Goal: Information Seeking & Learning: Learn about a topic

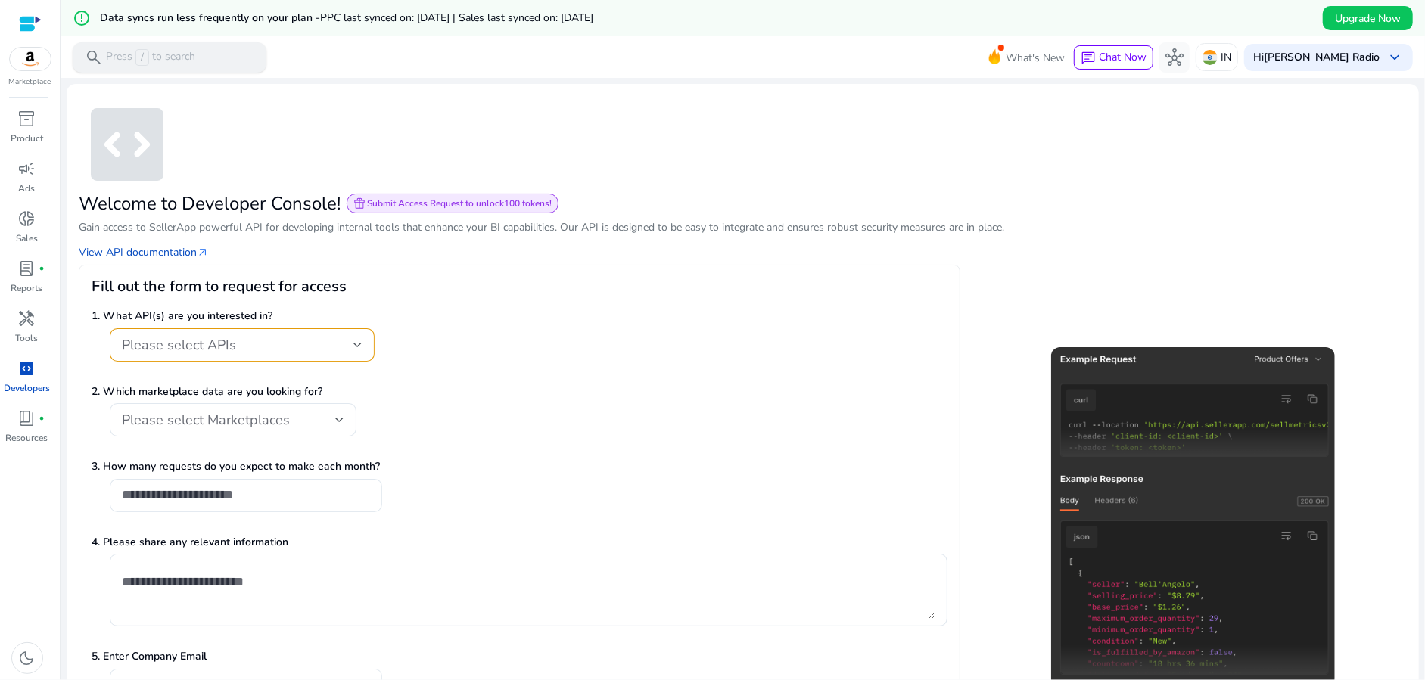
scroll to position [104, 0]
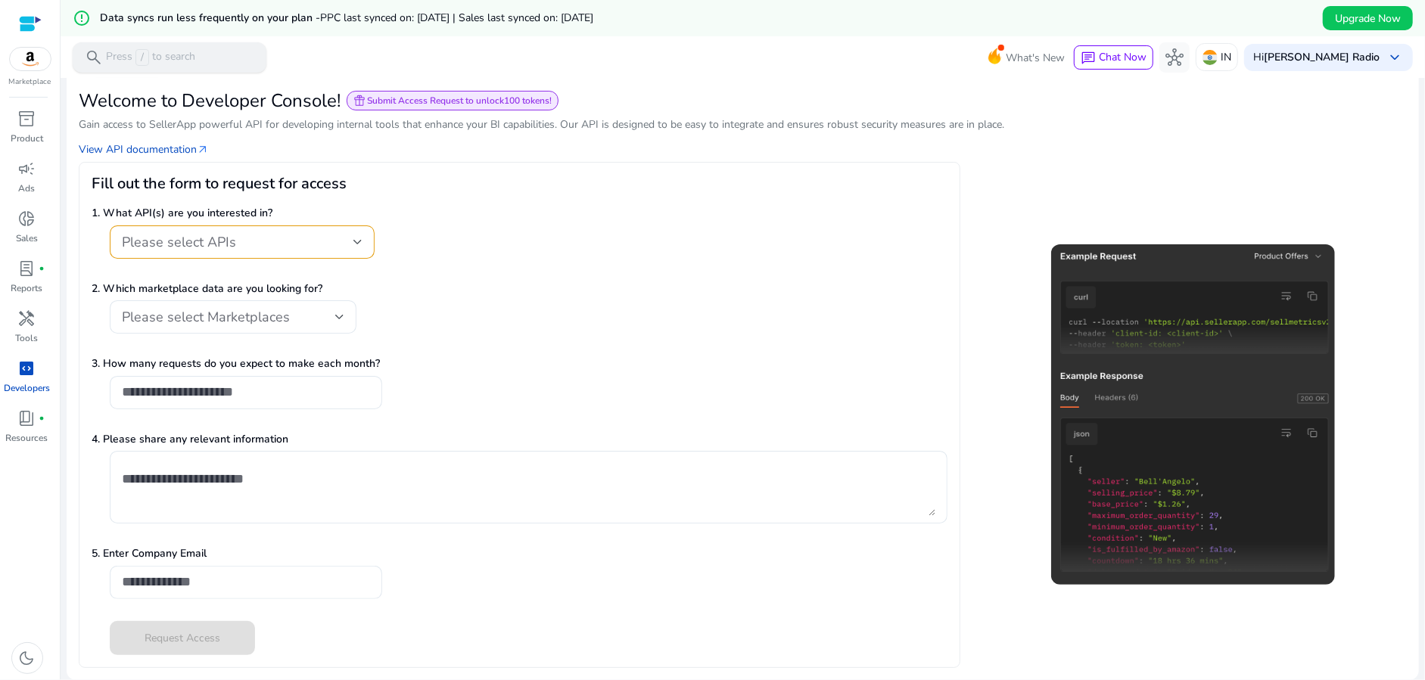
click at [135, 51] on span "/" at bounding box center [142, 57] width 14 height 17
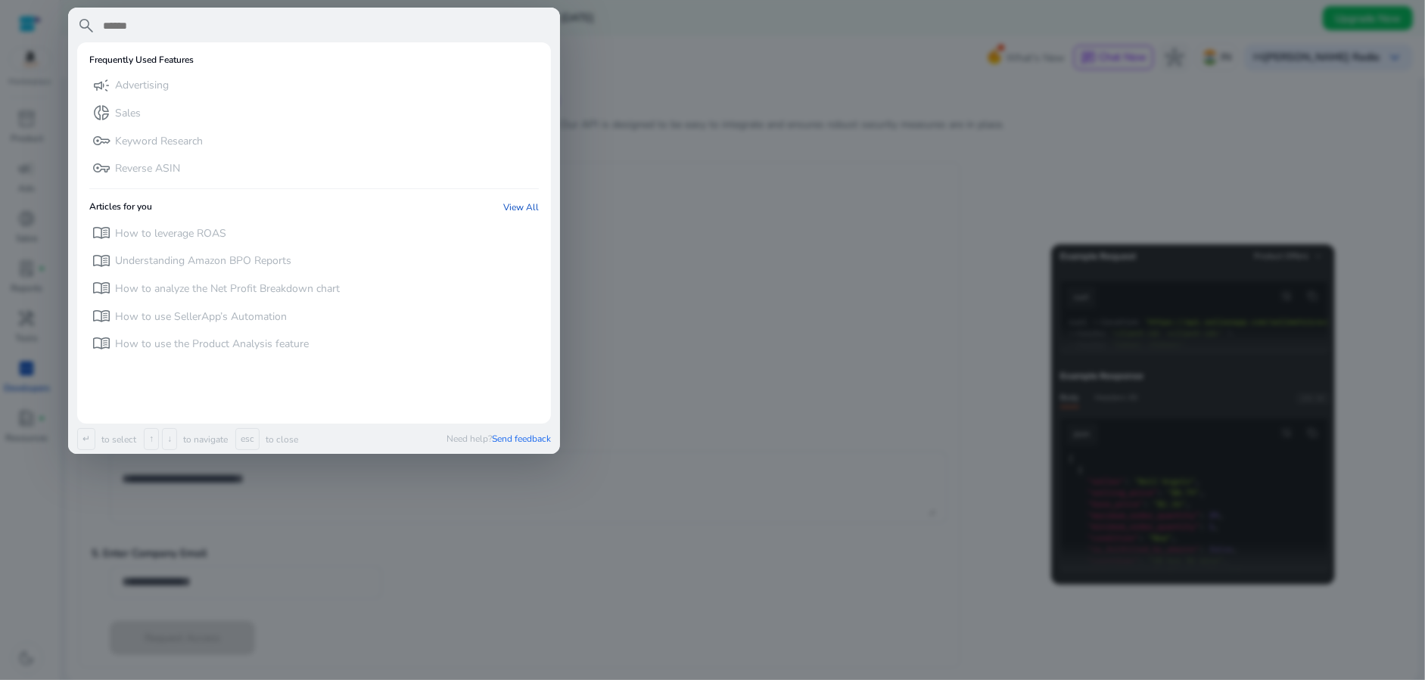
click at [695, 120] on div at bounding box center [712, 340] width 1425 height 680
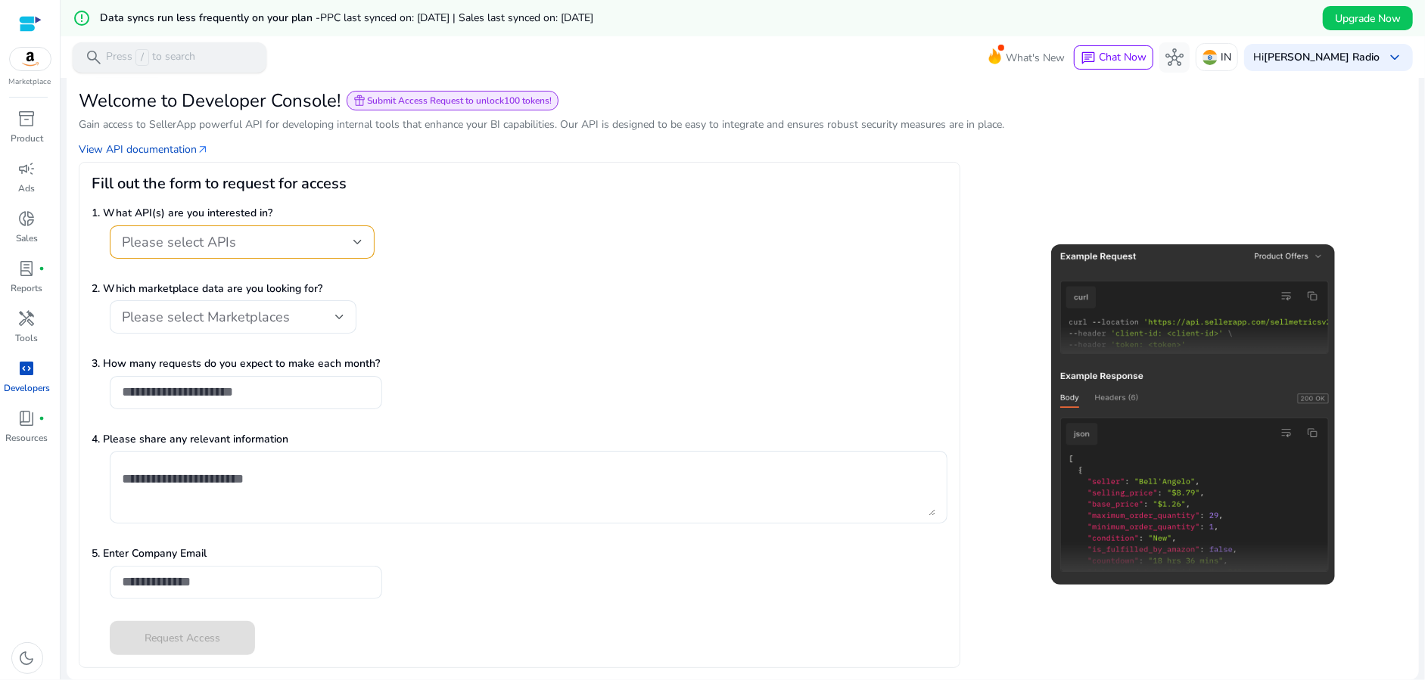
click at [164, 56] on p "Press / to search" at bounding box center [150, 57] width 89 height 17
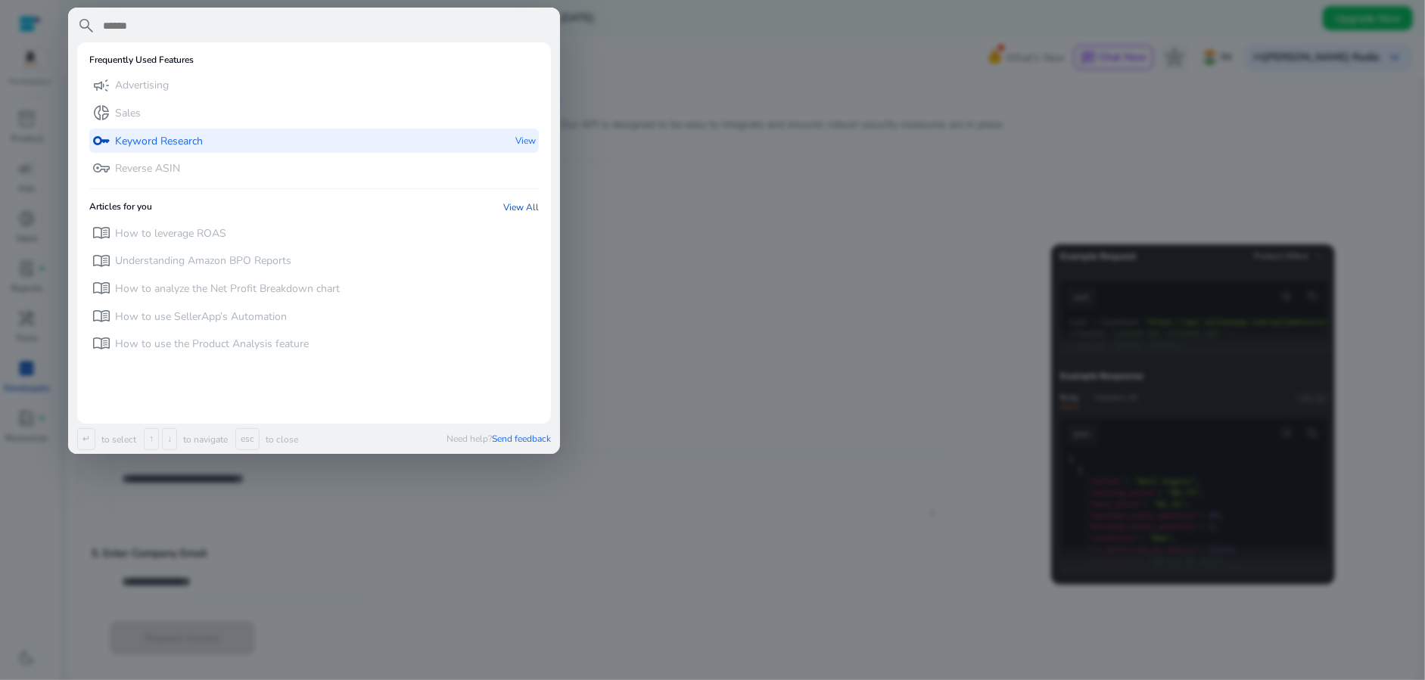
click at [173, 134] on p "Keyword Research" at bounding box center [159, 141] width 88 height 15
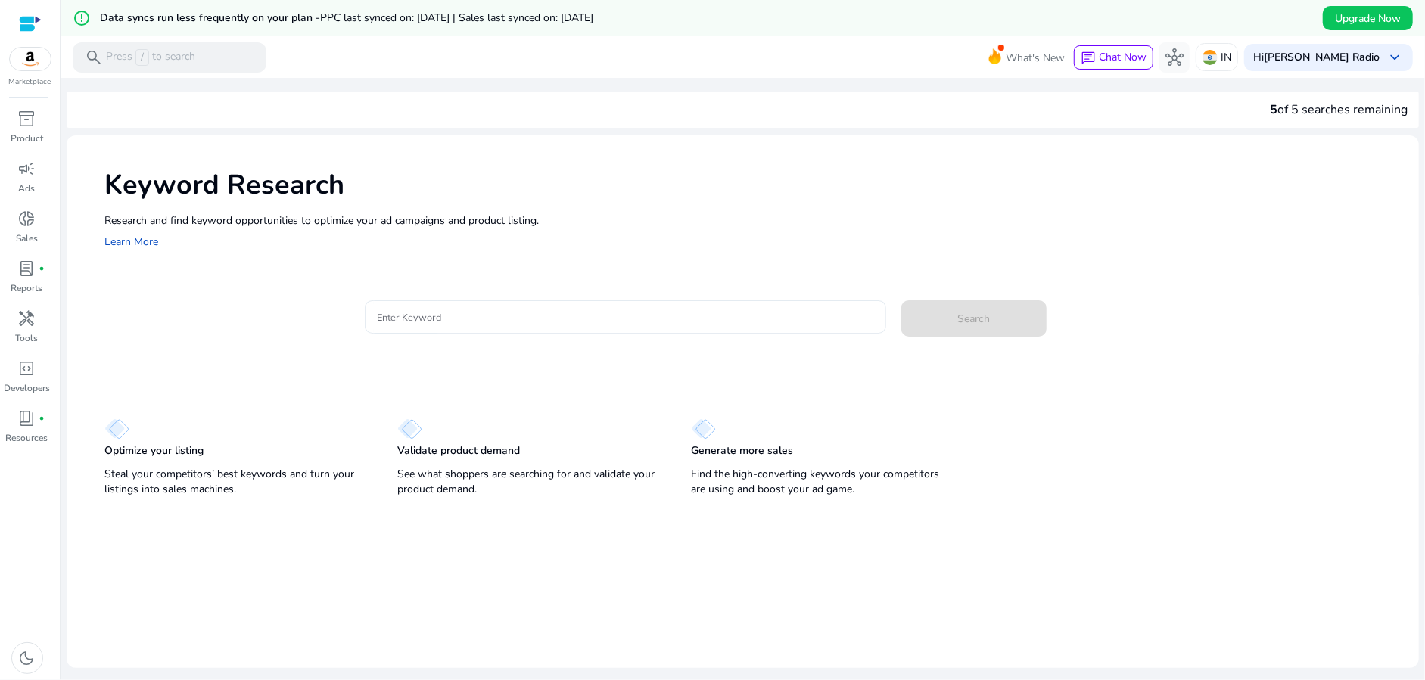
click at [455, 318] on input "Enter Keyword" at bounding box center [625, 317] width 496 height 17
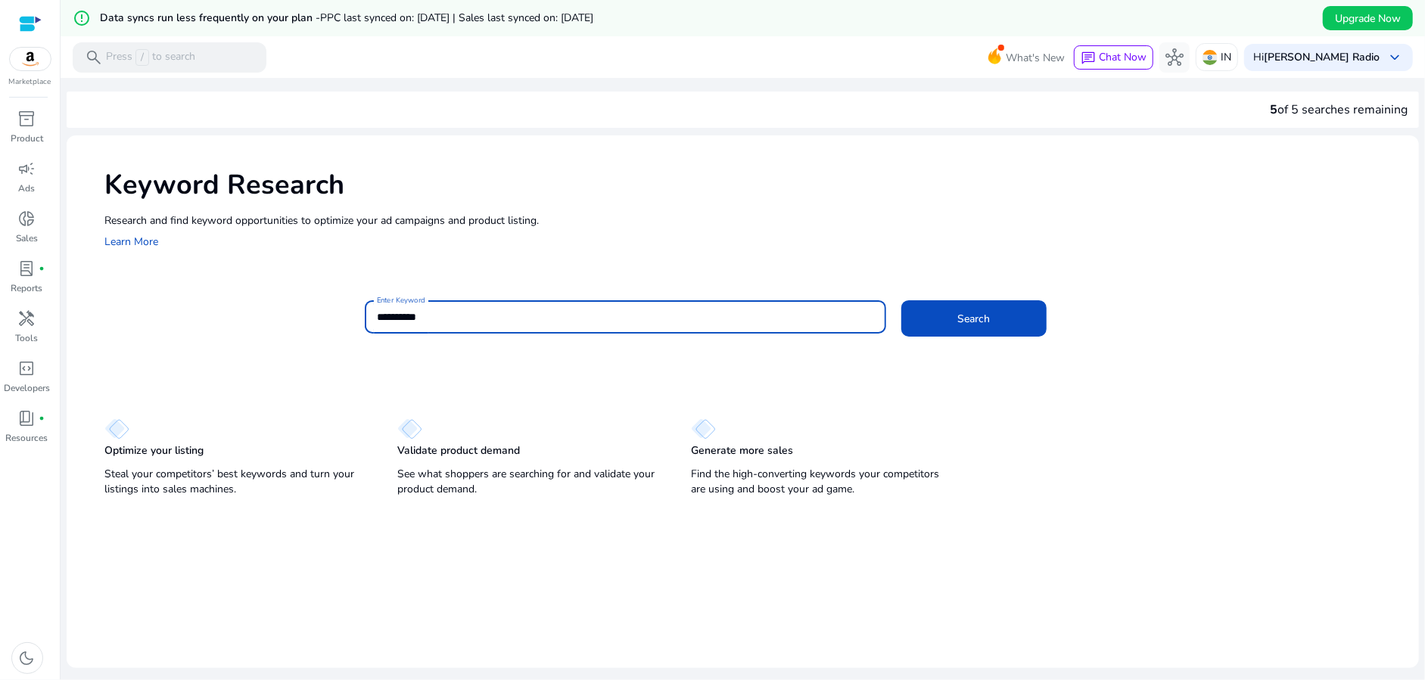
type input "*********"
click at [981, 298] on div "Search" at bounding box center [979, 316] width 157 height 36
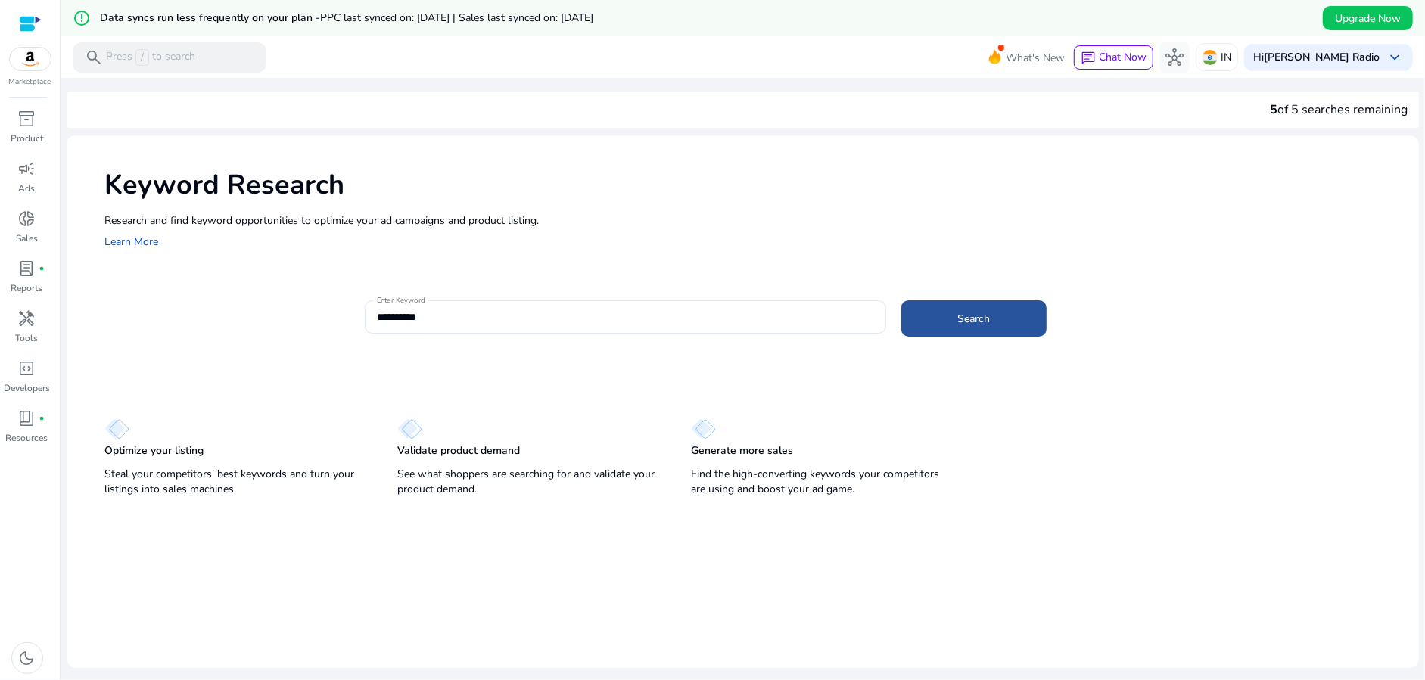
click at [973, 315] on span "Search" at bounding box center [973, 319] width 33 height 16
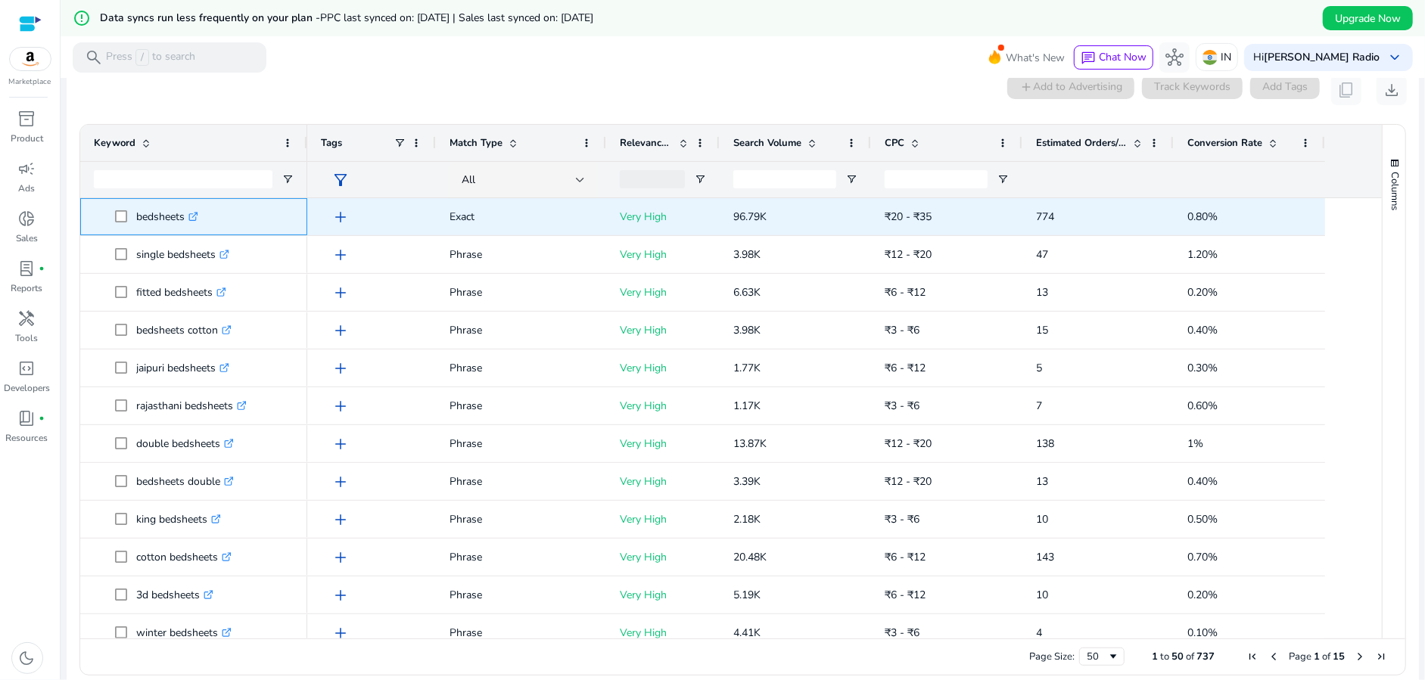
drag, startPoint x: 132, startPoint y: 213, endPoint x: 190, endPoint y: 215, distance: 58.3
click at [190, 215] on span "bedsheets .st0{fill:#2c8af8}" at bounding box center [204, 216] width 179 height 31
copy span "bedsheets"
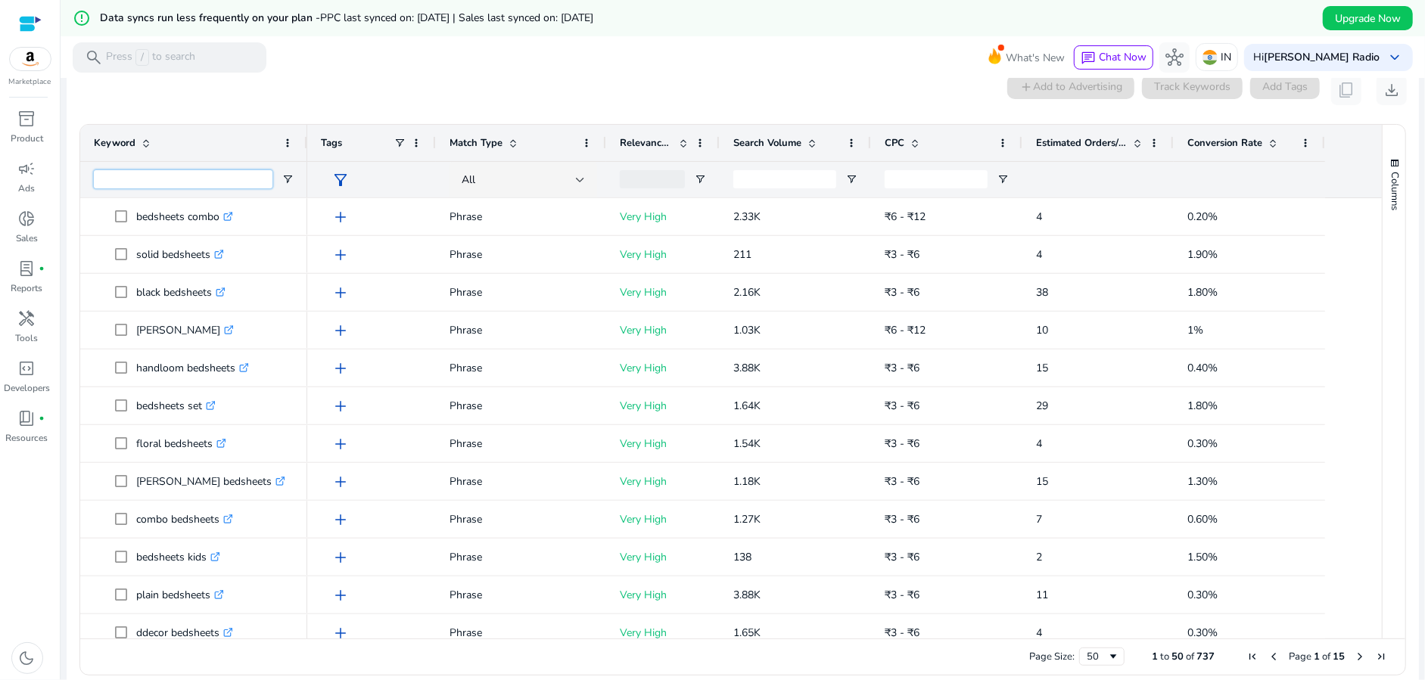
click at [172, 173] on input "Keyword Filter Input" at bounding box center [183, 179] width 179 height 18
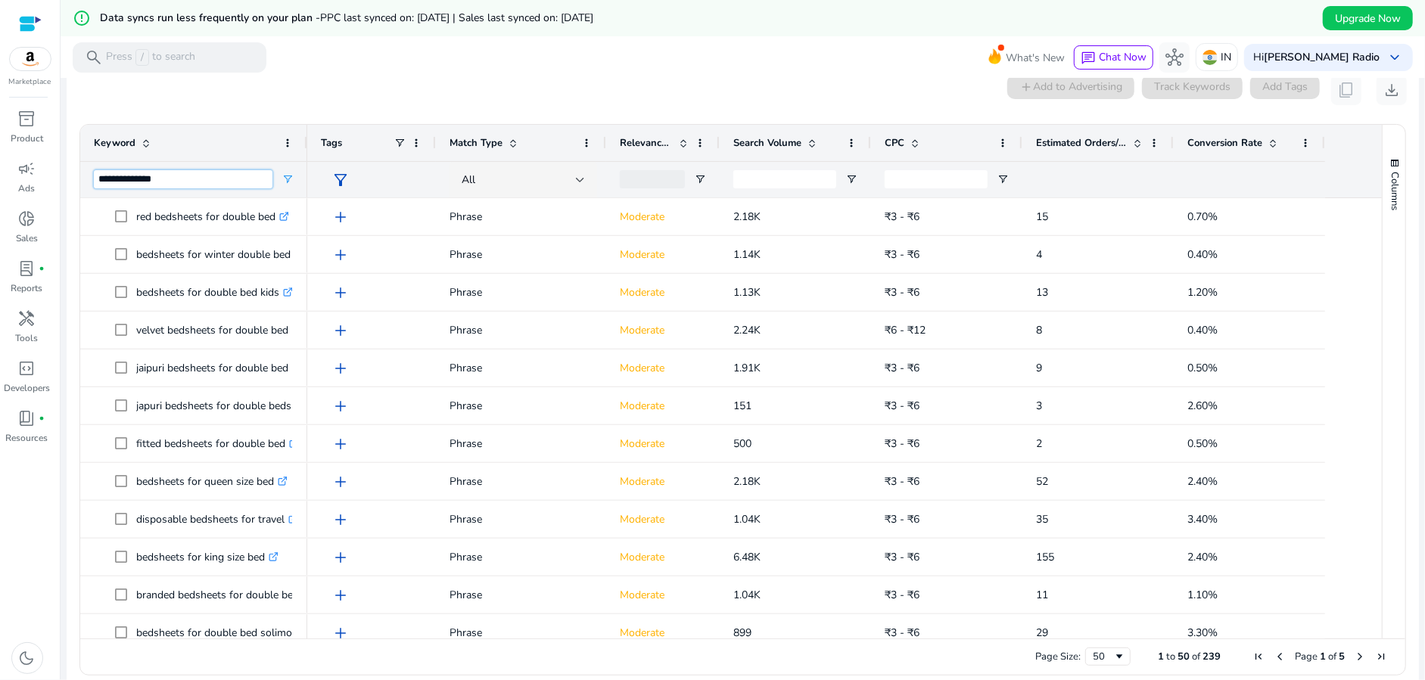
type input "**********"
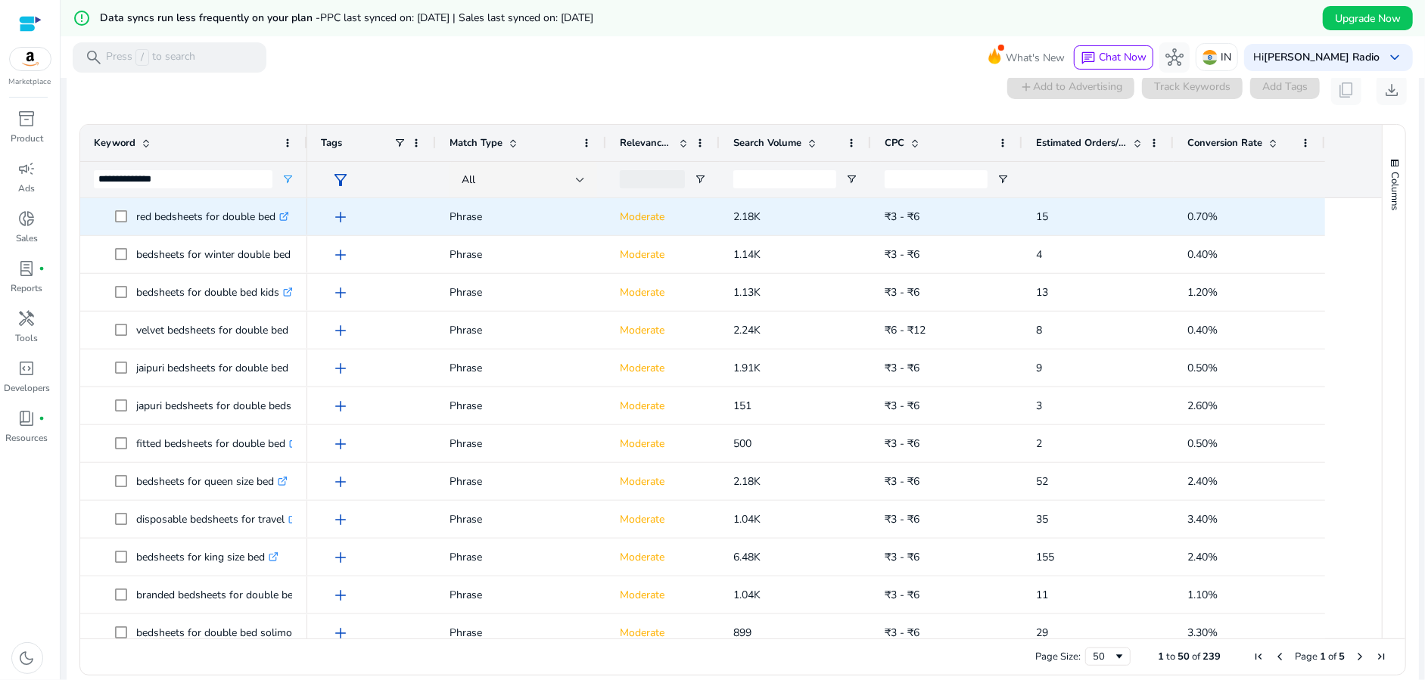
click at [186, 209] on p "red bedsheets for double bed .st0{fill:#2c8af8}" at bounding box center [212, 216] width 153 height 31
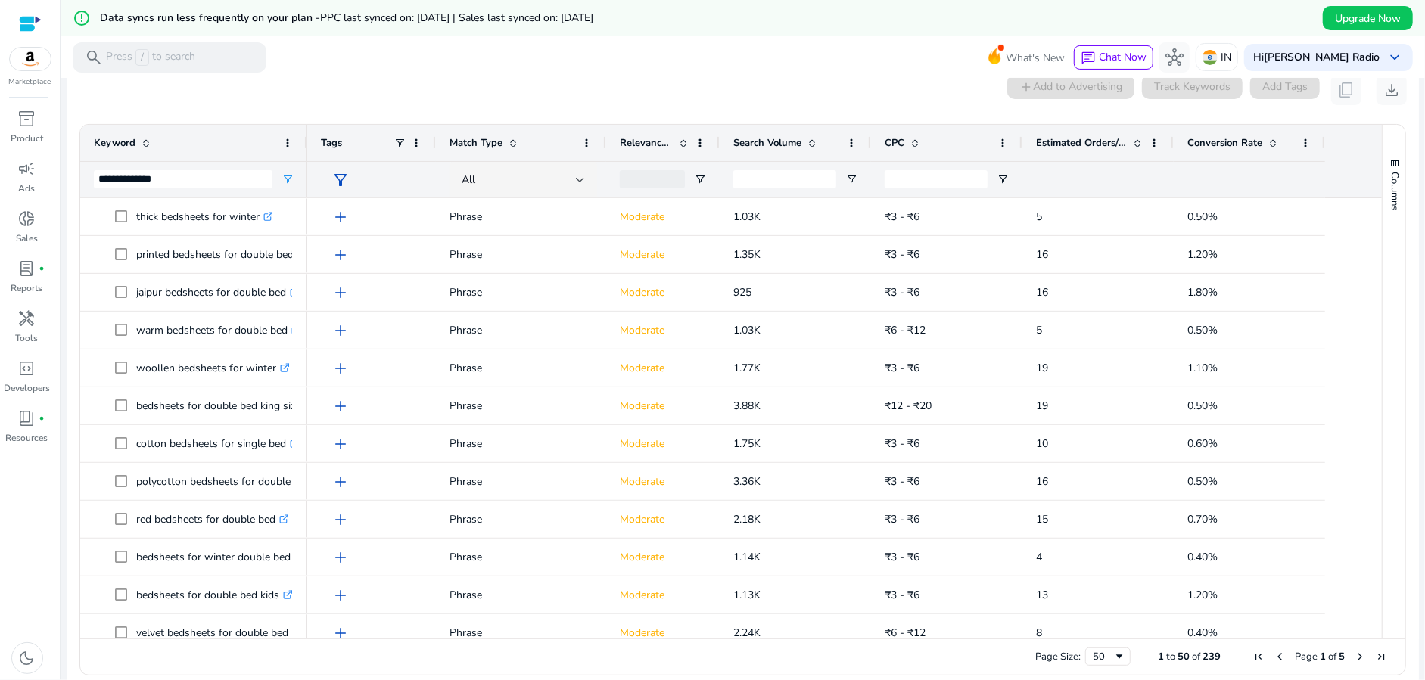
click at [660, 189] on div at bounding box center [652, 180] width 65 height 36
click at [658, 178] on div at bounding box center [652, 179] width 65 height 18
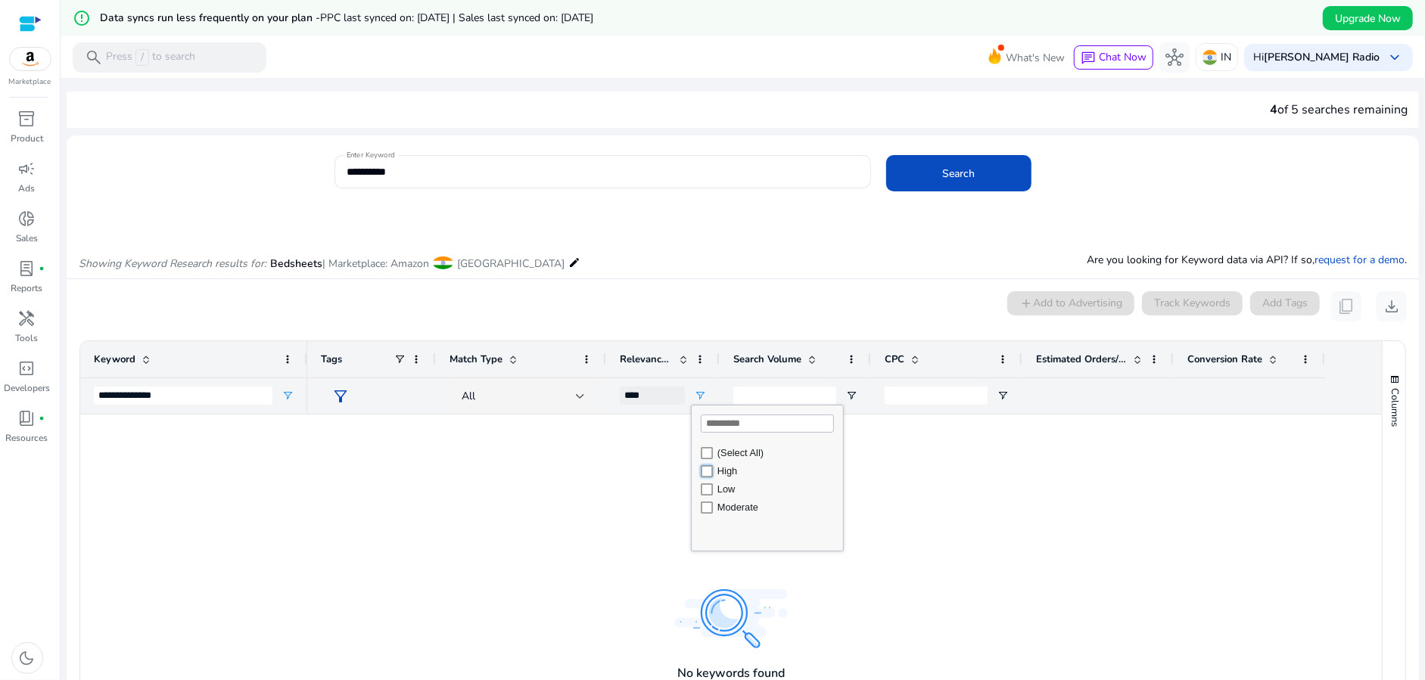
type input "********"
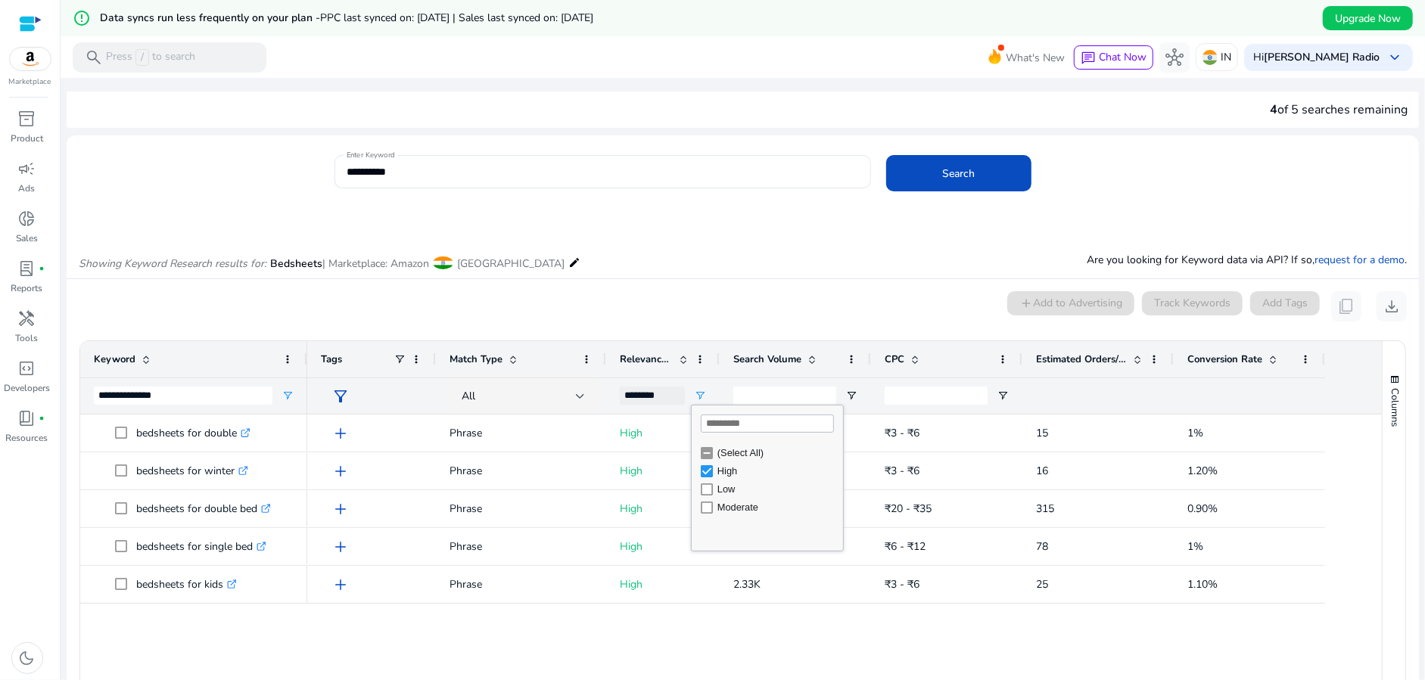
click at [713, 626] on div "add Phrase High 1.6K ₹3 - ₹6 15 1% add Phrase High 1.39K ₹3 - ₹6 16 1.20% add P…" at bounding box center [844, 635] width 1074 height 440
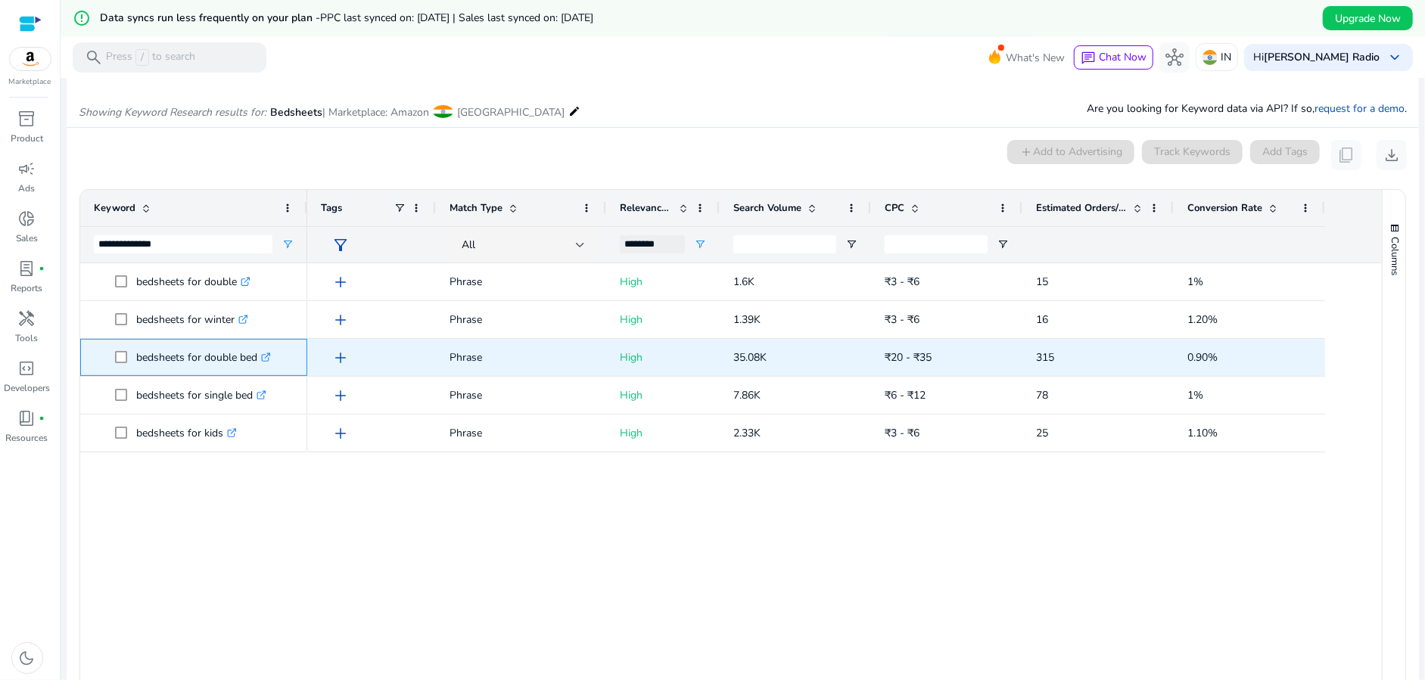
drag, startPoint x: 258, startPoint y: 357, endPoint x: 134, endPoint y: 361, distance: 124.1
click at [134, 361] on span "bedsheets for double bed .st0{fill:#2c8af8}" at bounding box center [204, 357] width 179 height 31
copy span "bedsheets for double bed"
click at [221, 357] on p "bedsheets for double bed .st0{fill:#2c8af8}" at bounding box center [203, 357] width 135 height 31
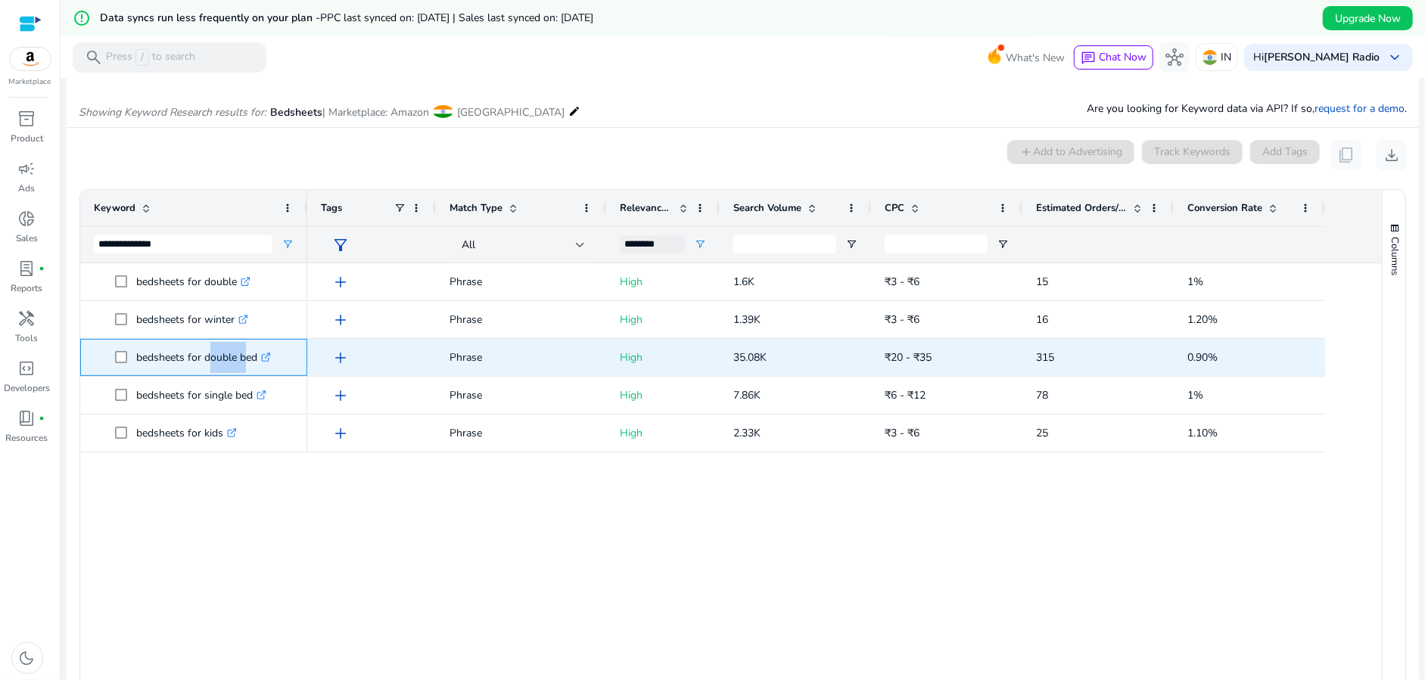
click at [221, 357] on p "bedsheets for double bed .st0{fill:#2c8af8}" at bounding box center [203, 357] width 135 height 31
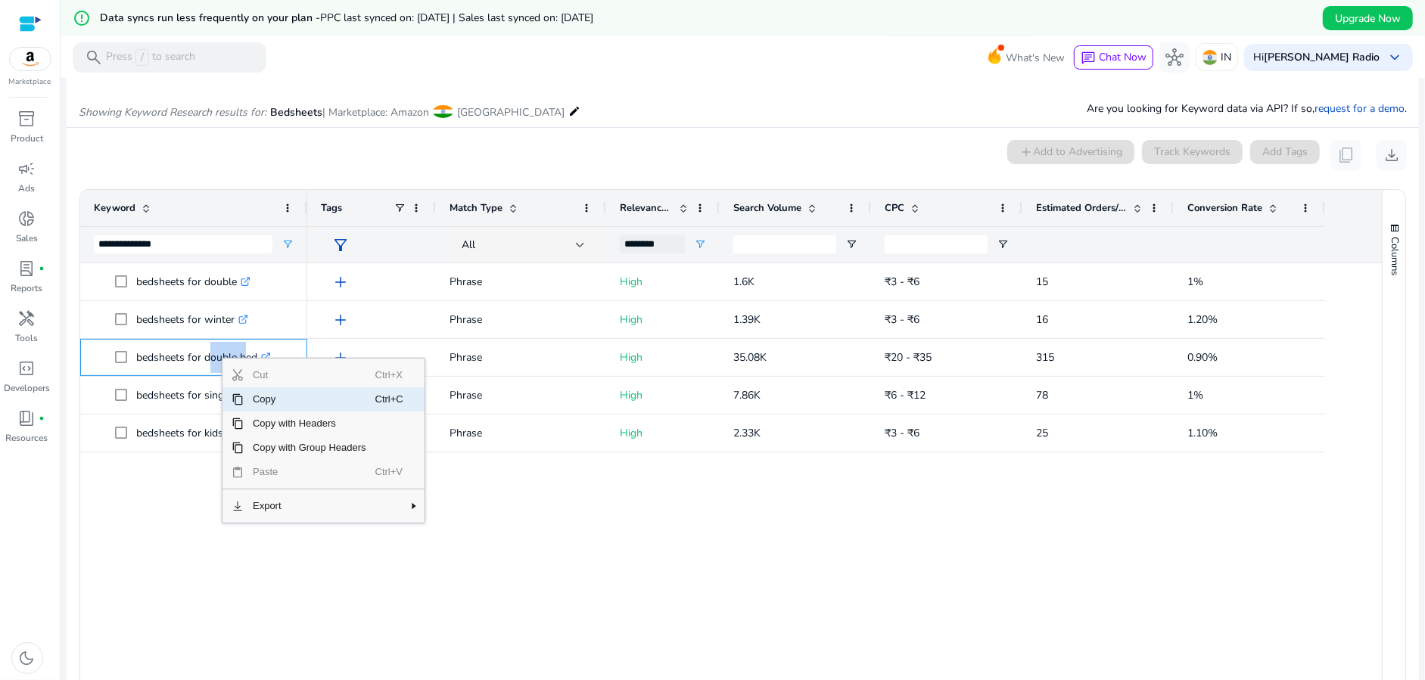
click at [257, 403] on span "Copy" at bounding box center [310, 399] width 132 height 24
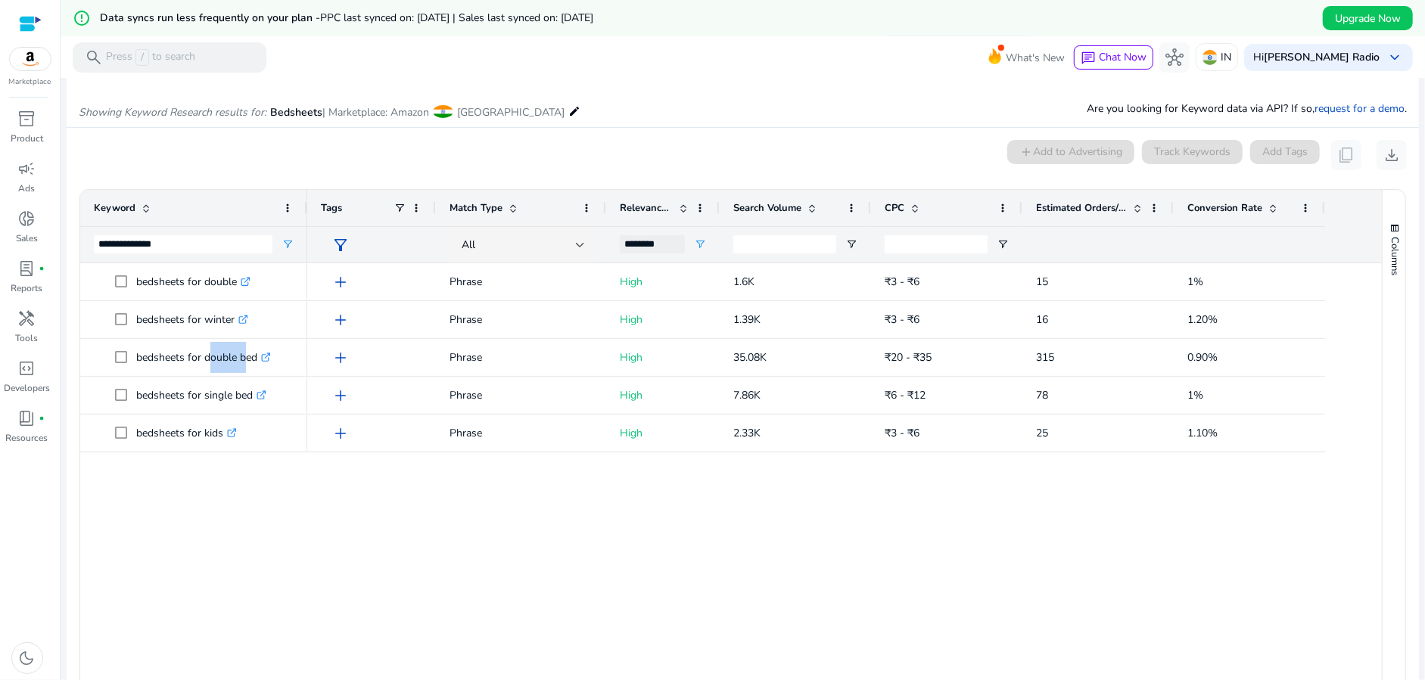
click at [606, 516] on div "add Phrase High 1.6K ₹3 - ₹6 15 1% add Phrase High 1.39K ₹3 - ₹6 16 1.20% add P…" at bounding box center [844, 483] width 1074 height 440
drag, startPoint x: 730, startPoint y: 209, endPoint x: 794, endPoint y: 210, distance: 64.3
click at [794, 210] on div "Search Volume" at bounding box center [795, 208] width 151 height 36
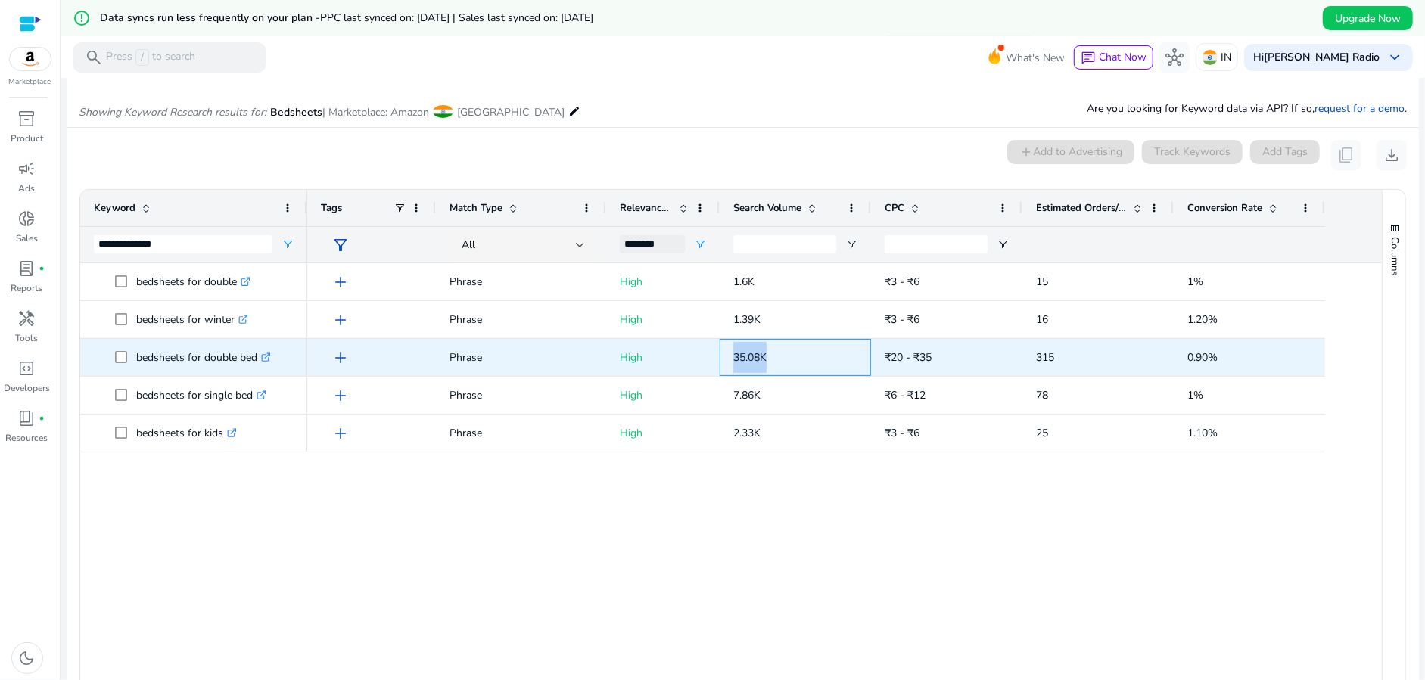
drag, startPoint x: 734, startPoint y: 354, endPoint x: 767, endPoint y: 354, distance: 33.3
click at [766, 354] on span "35.08K" at bounding box center [749, 357] width 33 height 14
copy span "35.08K"
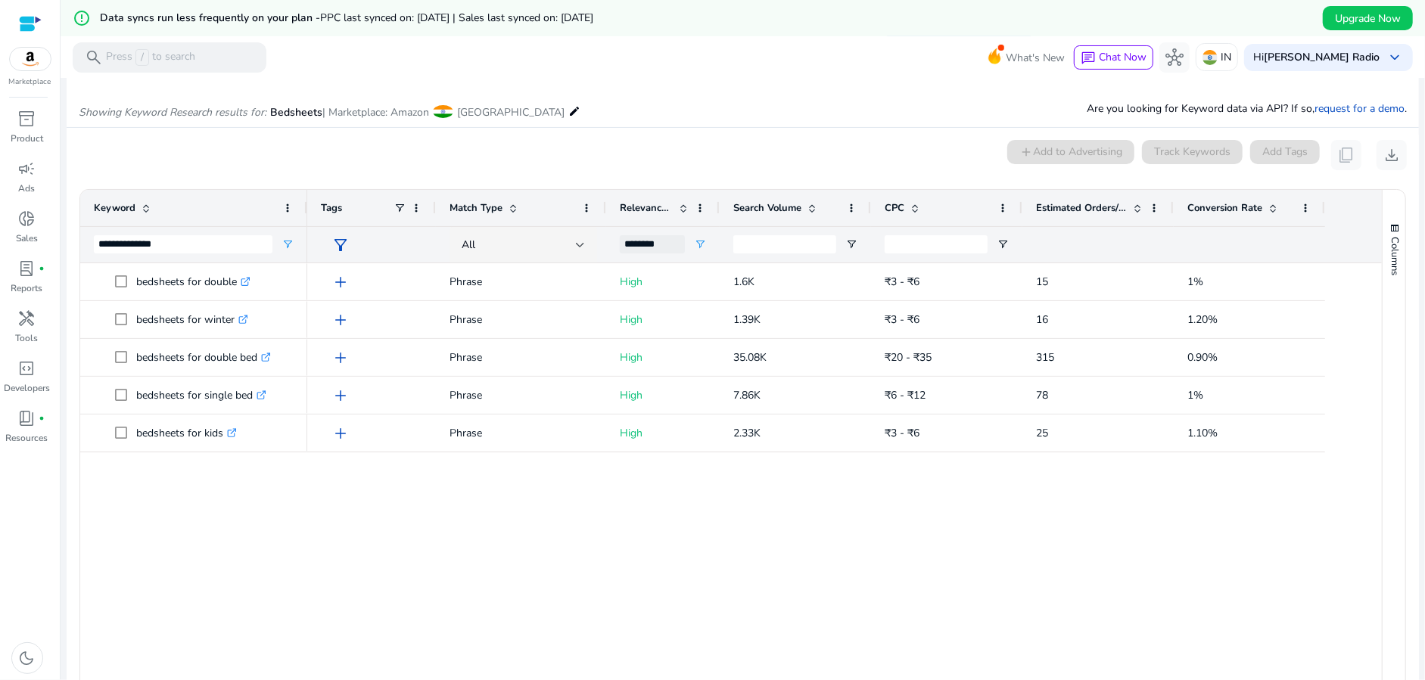
click at [668, 564] on div "add Phrase High 1.6K ₹3 - ₹6 15 1% add Phrase High 1.39K ₹3 - ₹6 16 1.20% add P…" at bounding box center [844, 483] width 1074 height 440
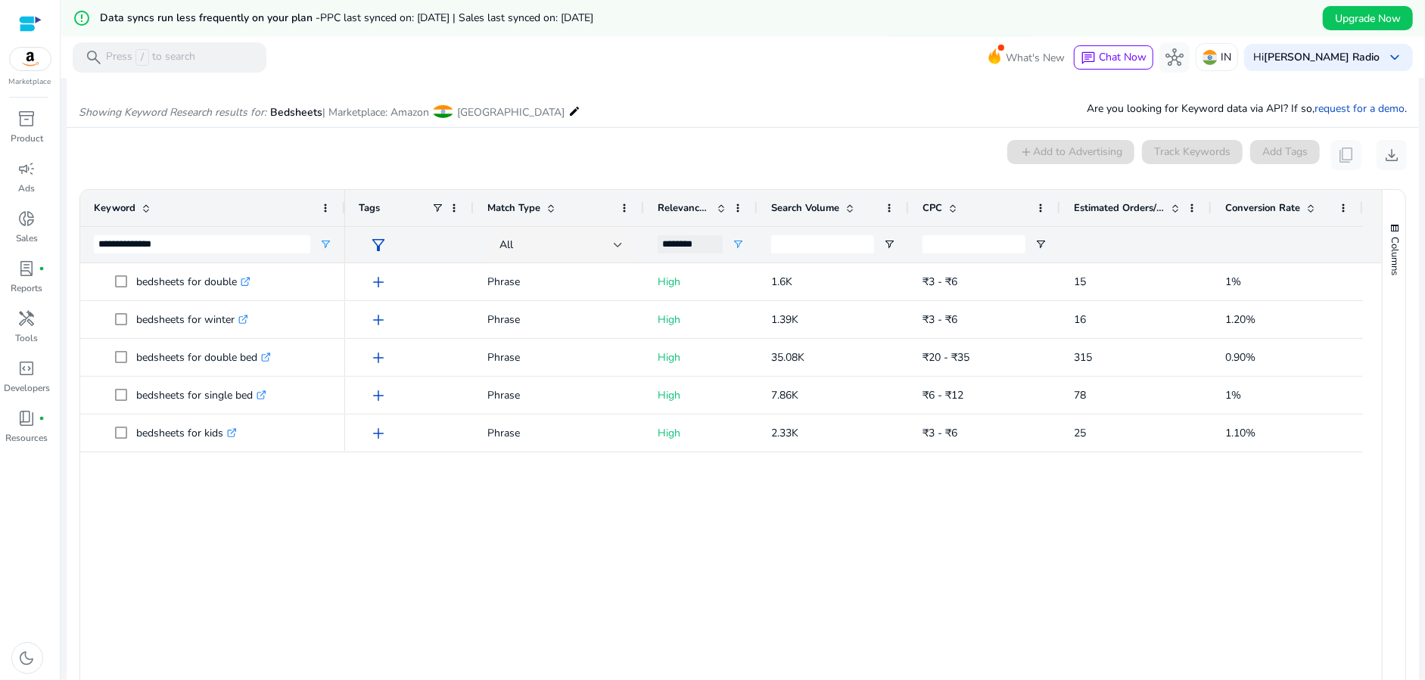
drag, startPoint x: 304, startPoint y: 207, endPoint x: 342, endPoint y: 211, distance: 38.1
click at [342, 211] on div at bounding box center [344, 208] width 6 height 36
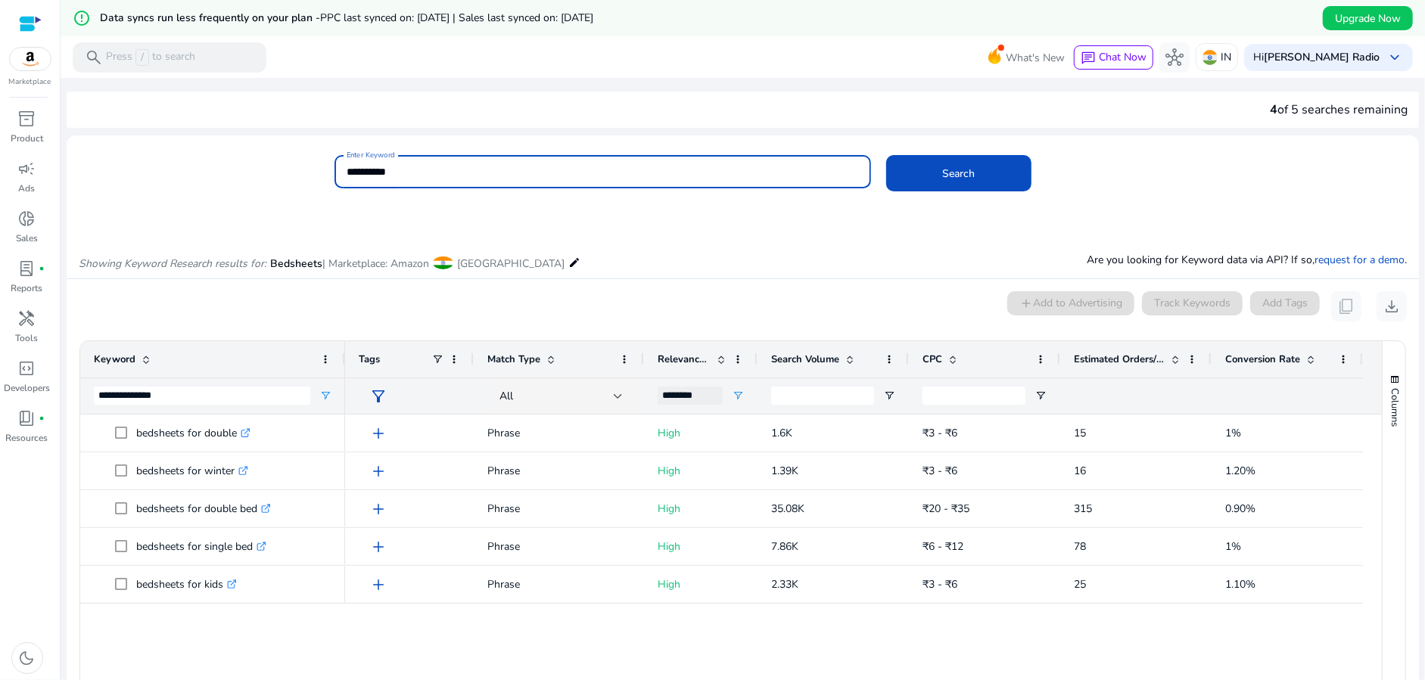
click at [390, 176] on input "*********" at bounding box center [602, 171] width 511 height 17
paste input "**********"
type input "**********"
click at [1006, 182] on span at bounding box center [958, 173] width 145 height 36
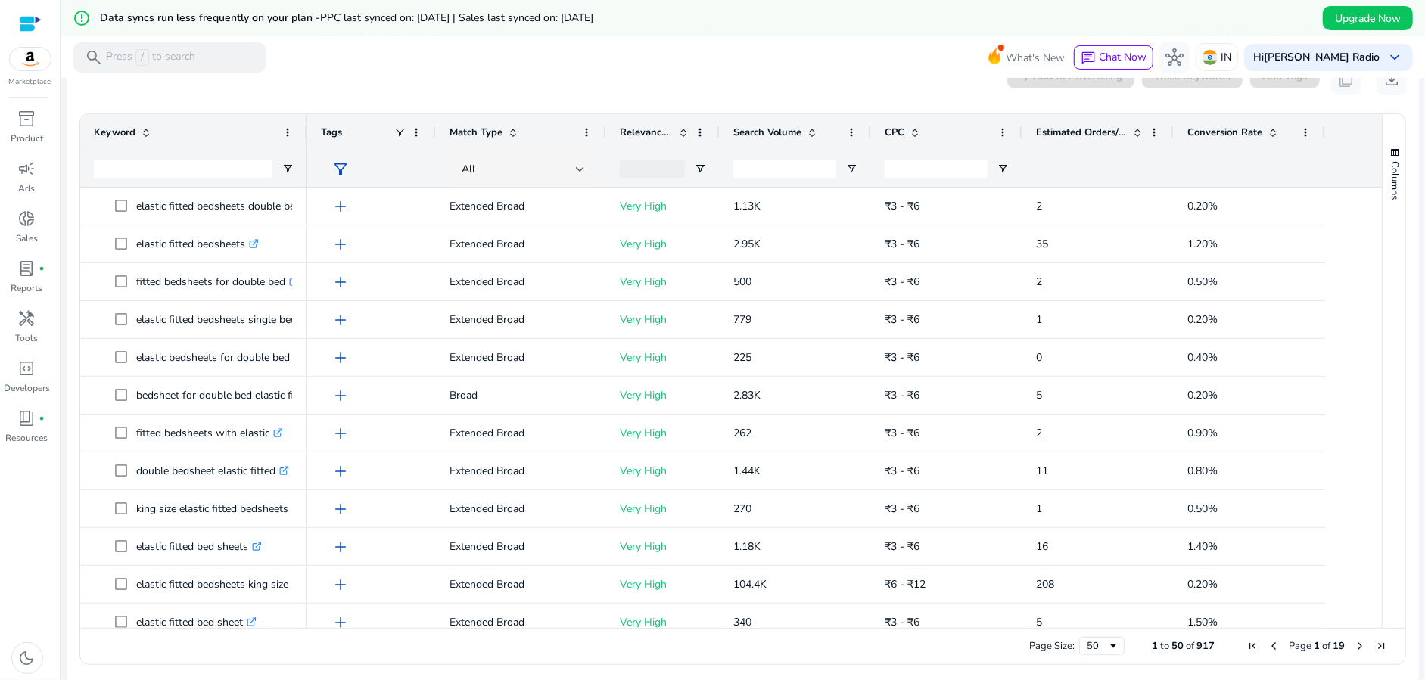
scroll to position [216, 0]
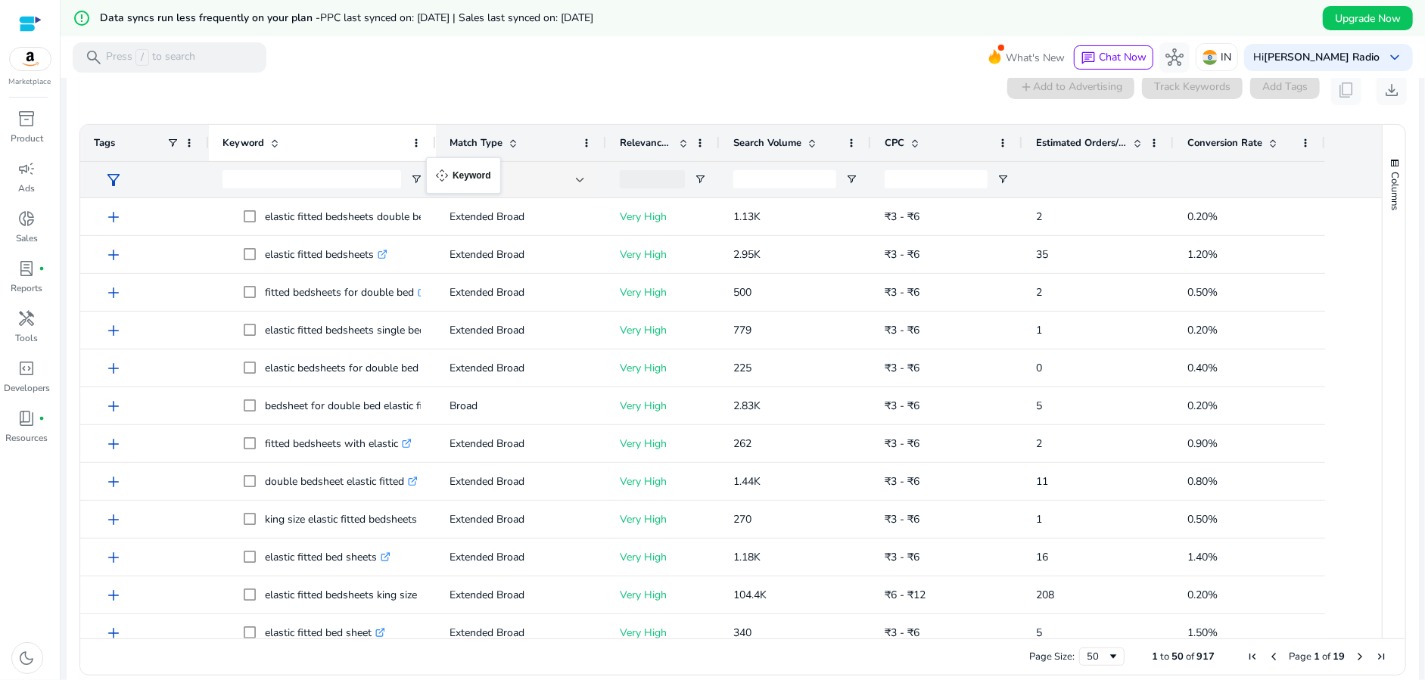
drag, startPoint x: 302, startPoint y: 147, endPoint x: 434, endPoint y: 166, distance: 133.1
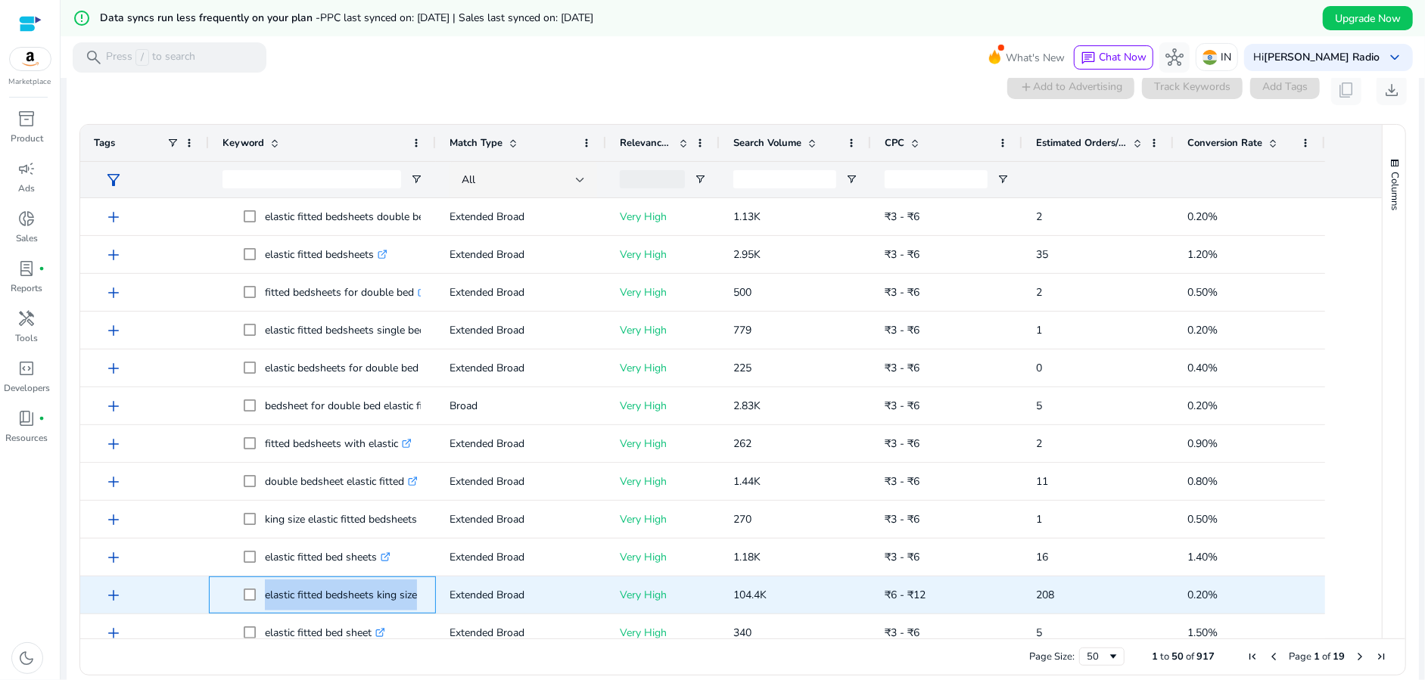
click at [255, 599] on div "elastic fitted bedsheets king size .st0{fill:#2c8af8}" at bounding box center [322, 595] width 227 height 37
copy span "elastic fitted bedsheets king size .st0{fill:#2c8af8}"
drag, startPoint x: 726, startPoint y: 595, endPoint x: 776, endPoint y: 589, distance: 51.1
click at [776, 589] on div "104.4K" at bounding box center [795, 595] width 151 height 37
copy span "104.4K"
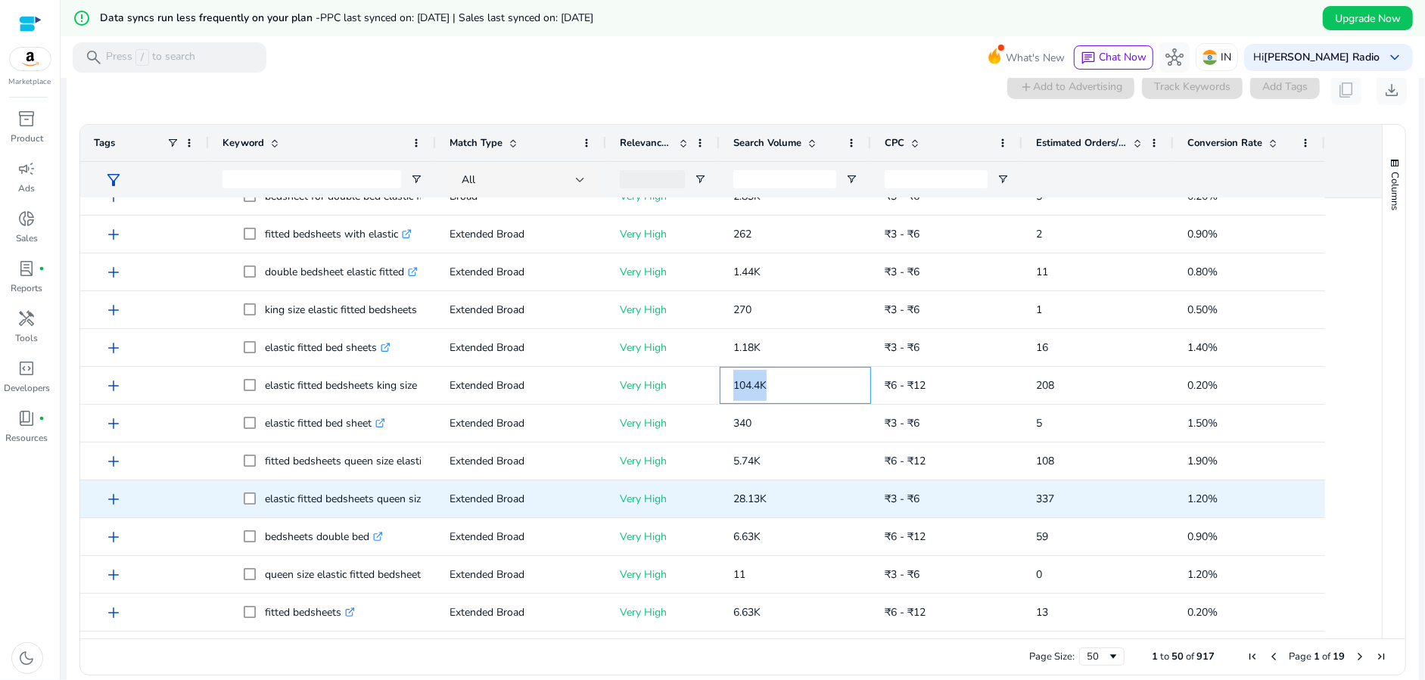
scroll to position [303, 0]
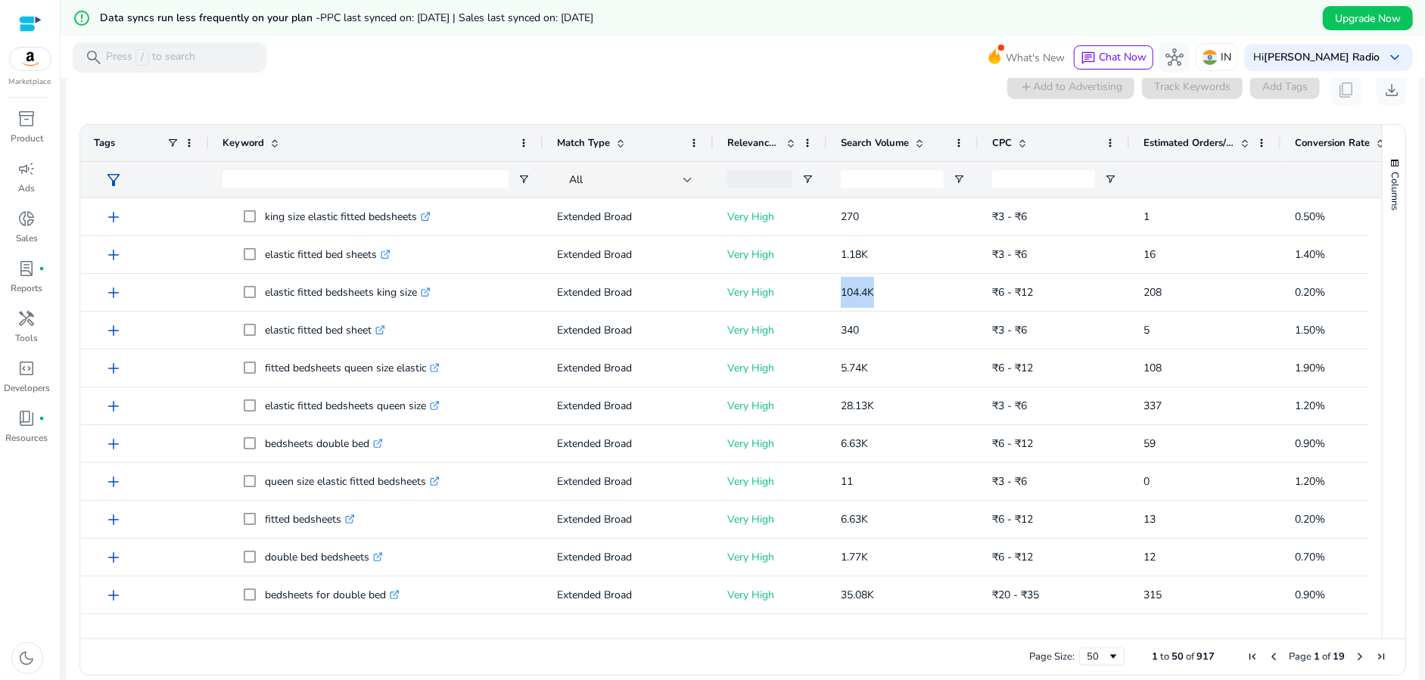
drag, startPoint x: 432, startPoint y: 138, endPoint x: 542, endPoint y: 145, distance: 110.7
click at [542, 145] on div at bounding box center [542, 143] width 6 height 36
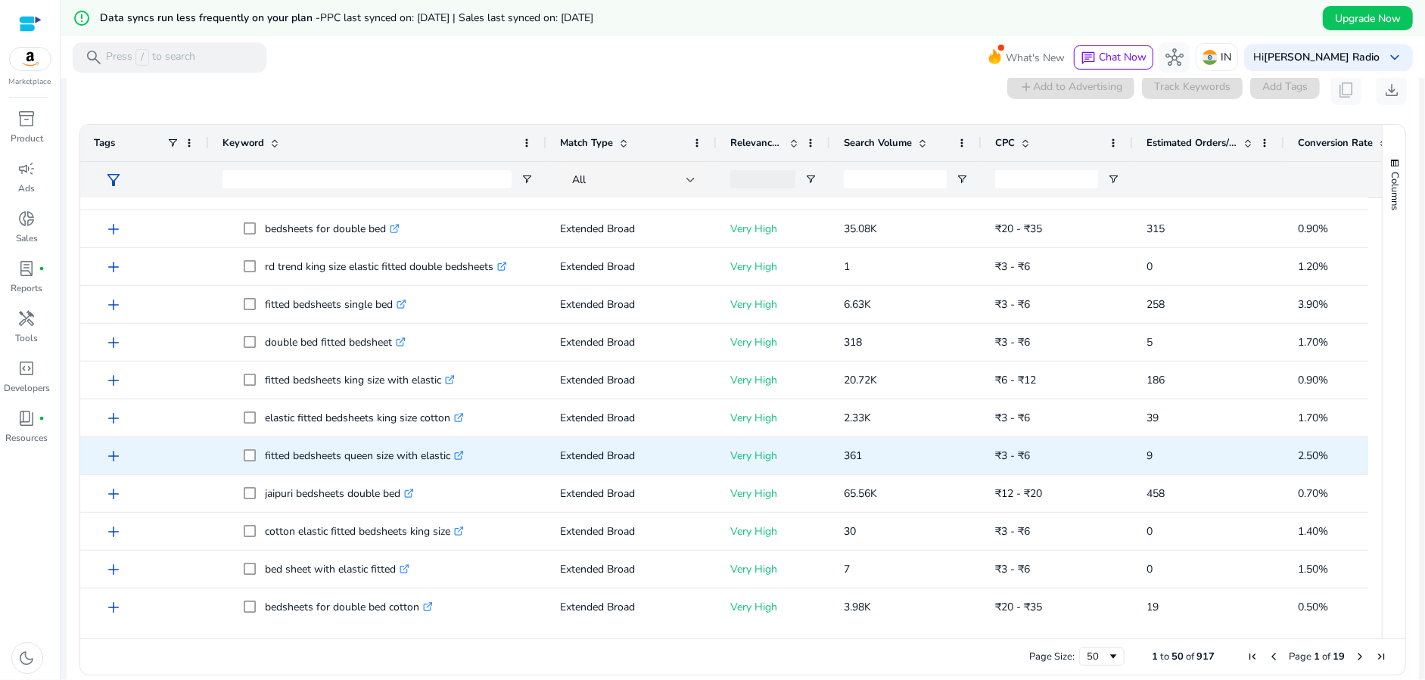
scroll to position [756, 0]
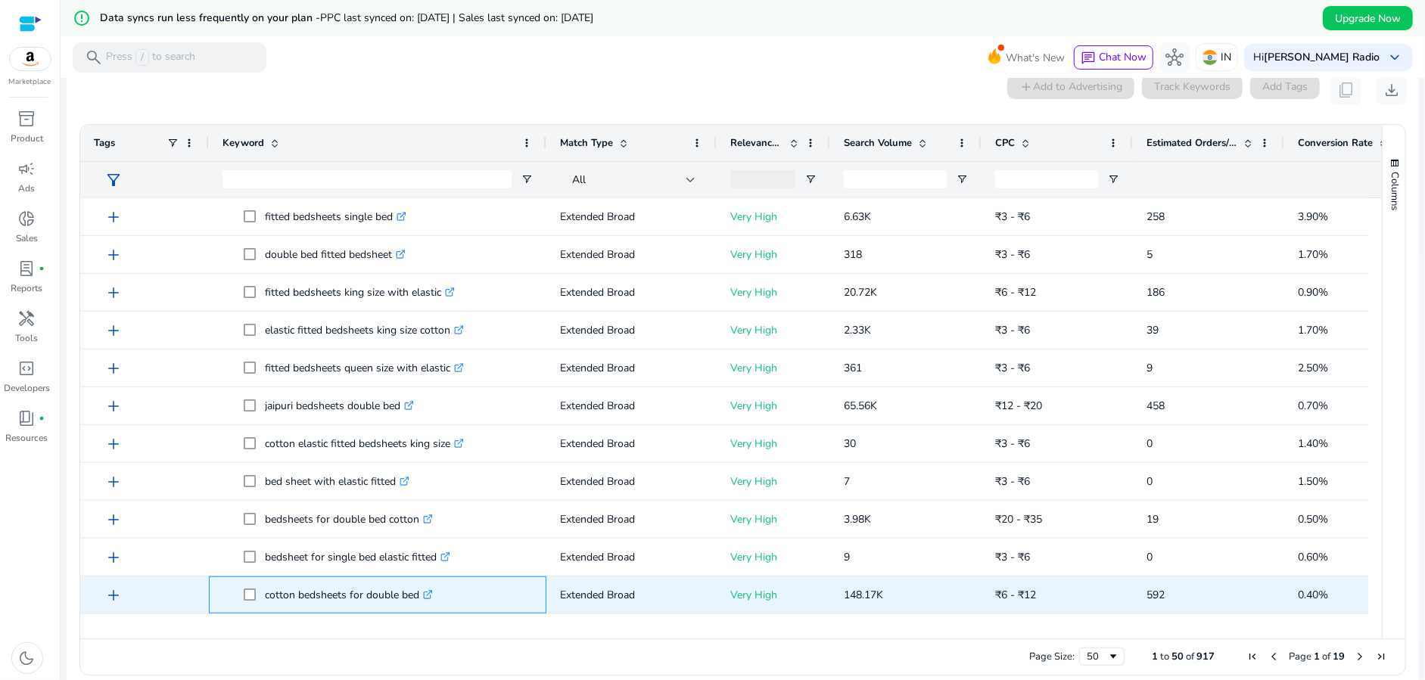
drag, startPoint x: 417, startPoint y: 591, endPoint x: 266, endPoint y: 584, distance: 150.7
click at [266, 584] on p "cotton bedsheets for double bed .st0{fill:#2c8af8}" at bounding box center [349, 595] width 168 height 31
copy p "cotton bedsheets for double bed"
drag, startPoint x: 898, startPoint y: 595, endPoint x: 835, endPoint y: 594, distance: 63.6
click at [835, 594] on div "148.17K" at bounding box center [905, 595] width 151 height 37
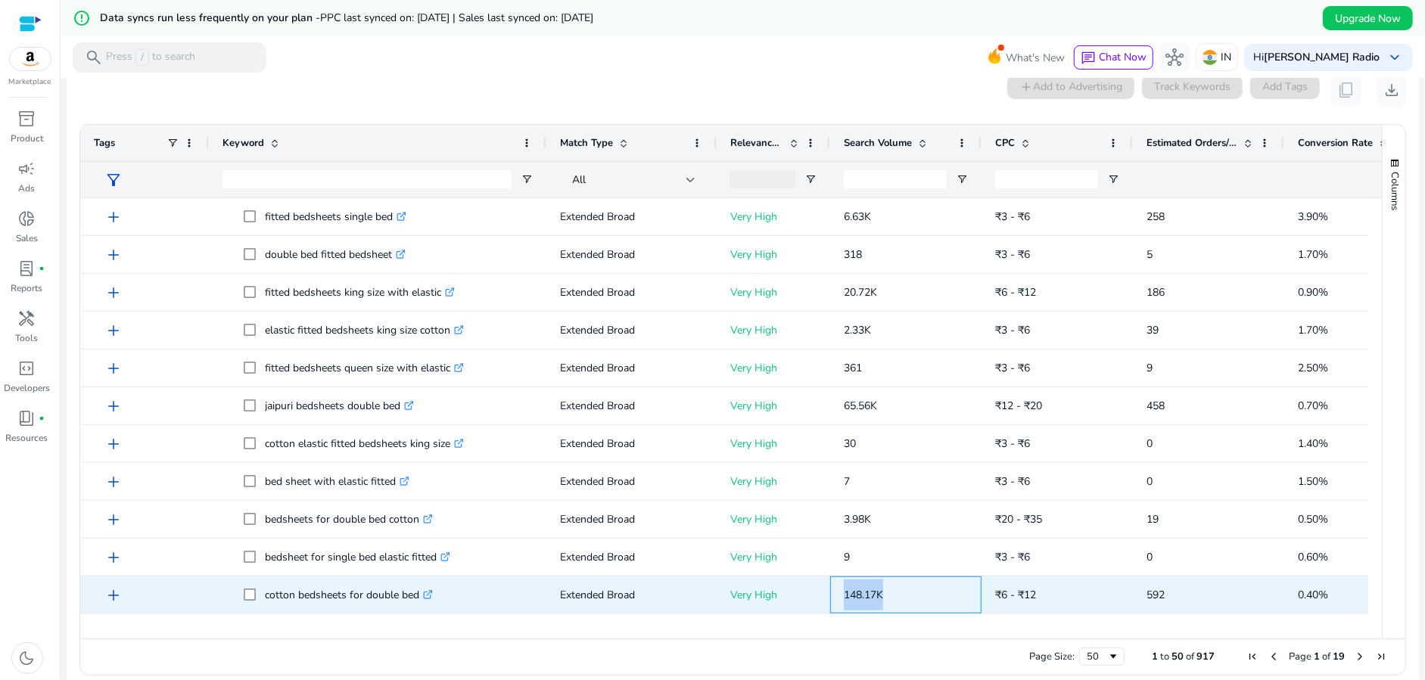
copy span "148.17K"
